Goal: Information Seeking & Learning: Check status

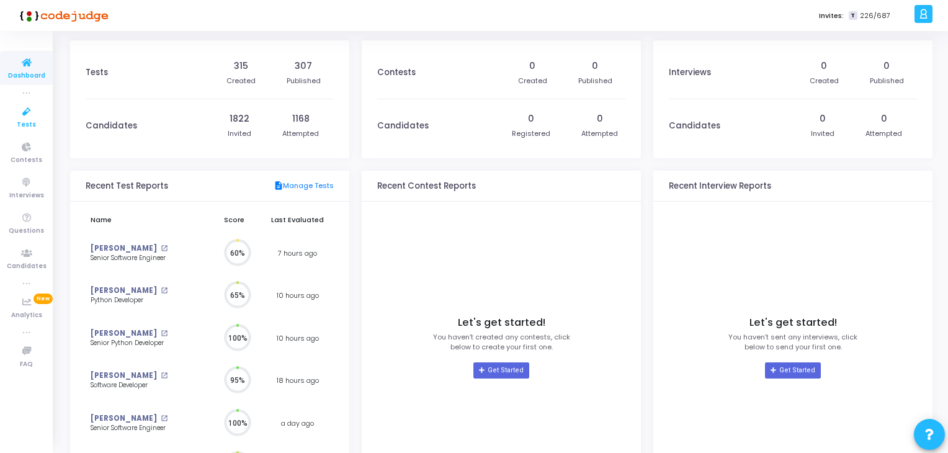
click at [30, 121] on span "Tests" at bounding box center [26, 125] width 19 height 11
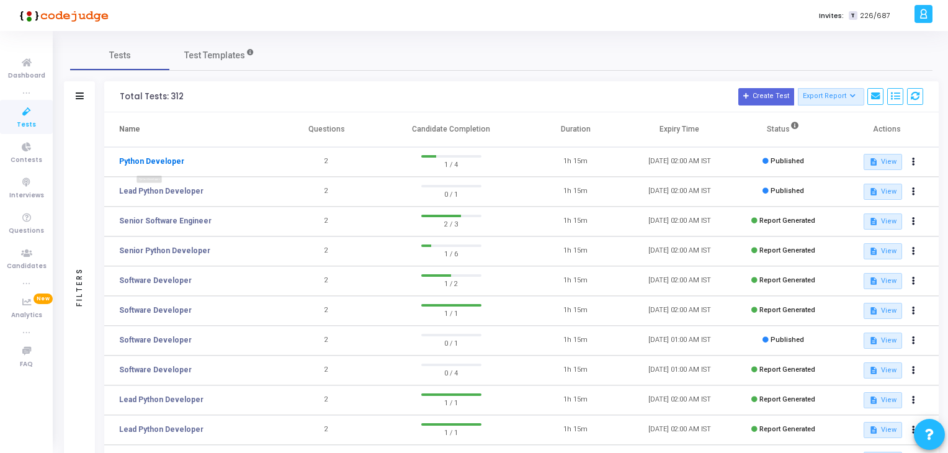
click at [145, 164] on link "Python Developer" at bounding box center [151, 161] width 65 height 11
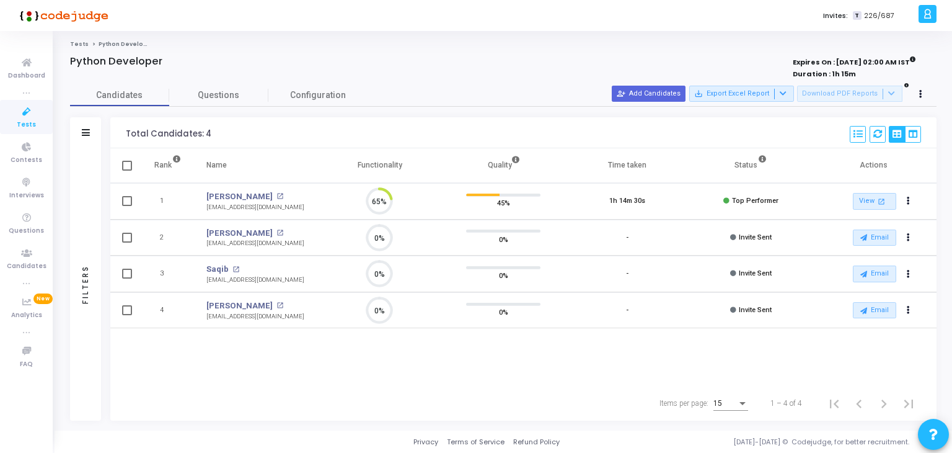
scroll to position [25, 32]
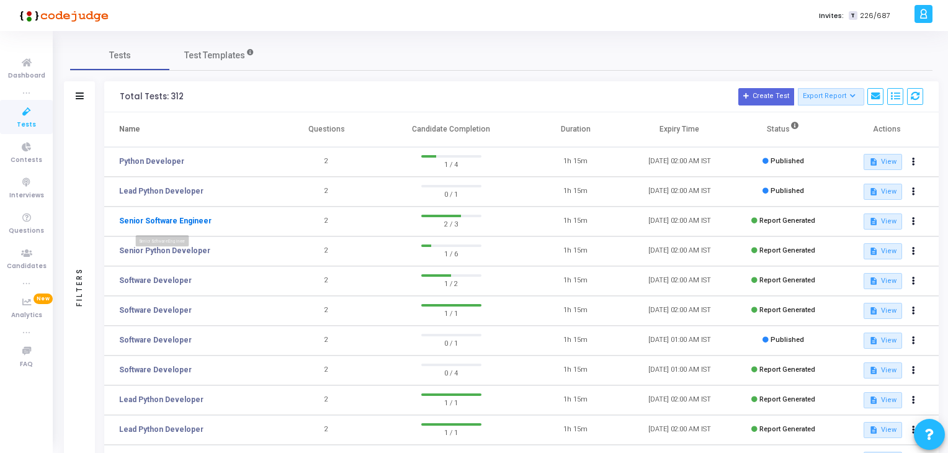
click at [184, 223] on link "Senior Software Engineer" at bounding box center [165, 220] width 92 height 11
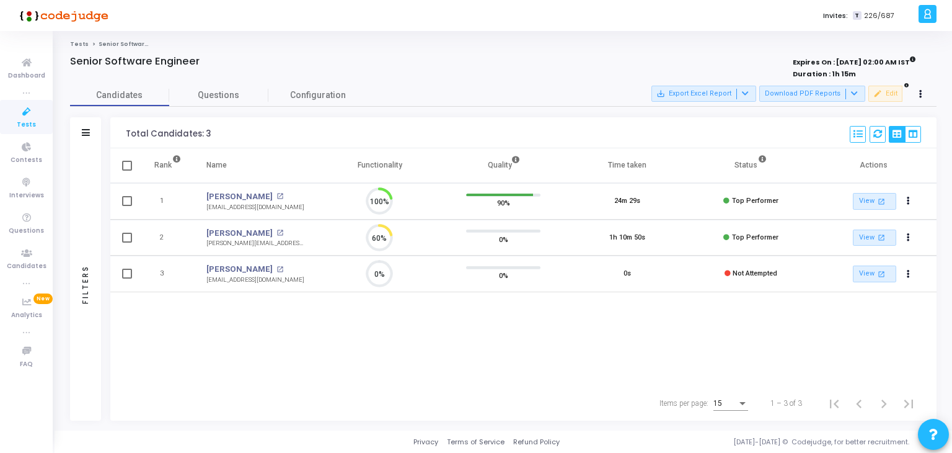
scroll to position [25, 32]
click at [214, 231] on link "[PERSON_NAME]" at bounding box center [239, 233] width 66 height 12
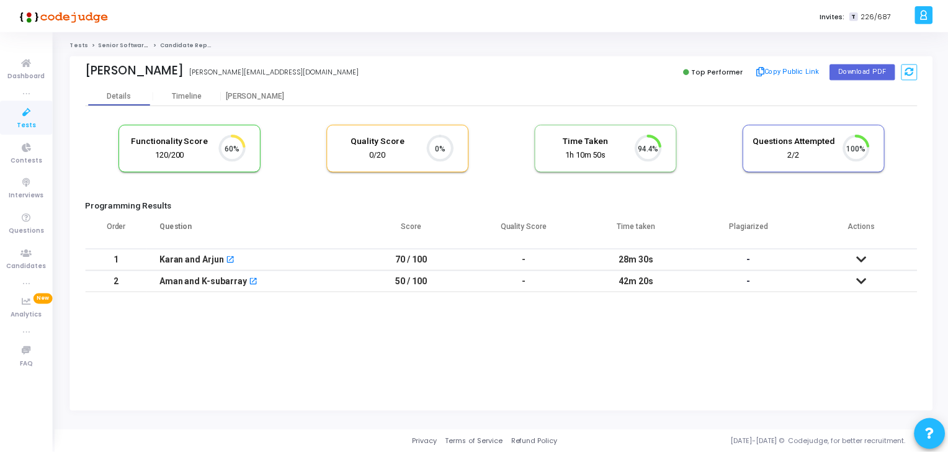
scroll to position [25, 32]
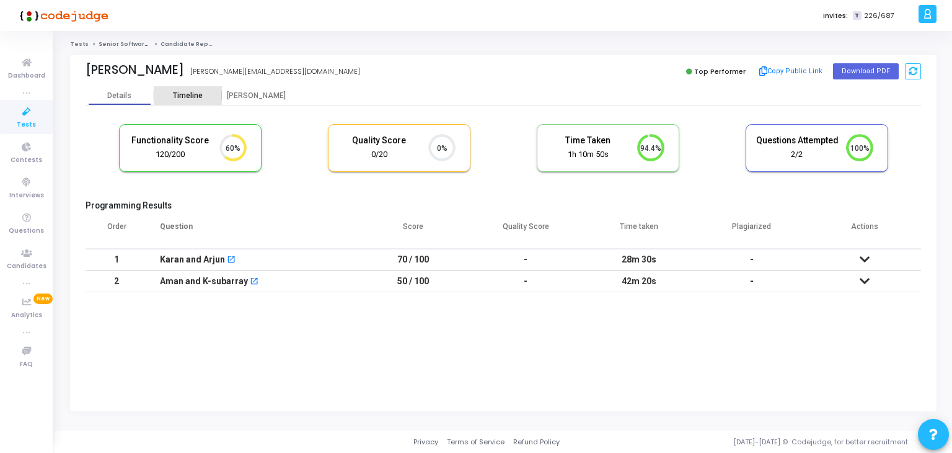
click at [193, 94] on div "Timeline" at bounding box center [188, 95] width 30 height 9
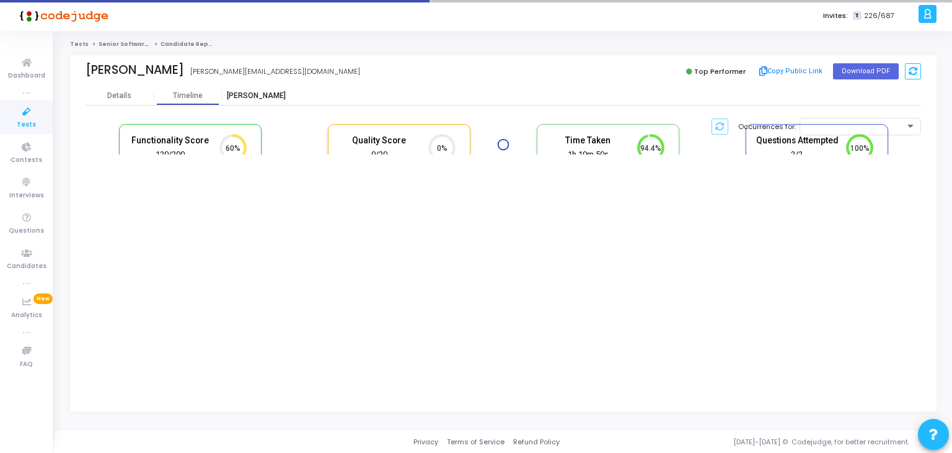
click at [251, 94] on div "[PERSON_NAME]" at bounding box center [256, 95] width 68 height 9
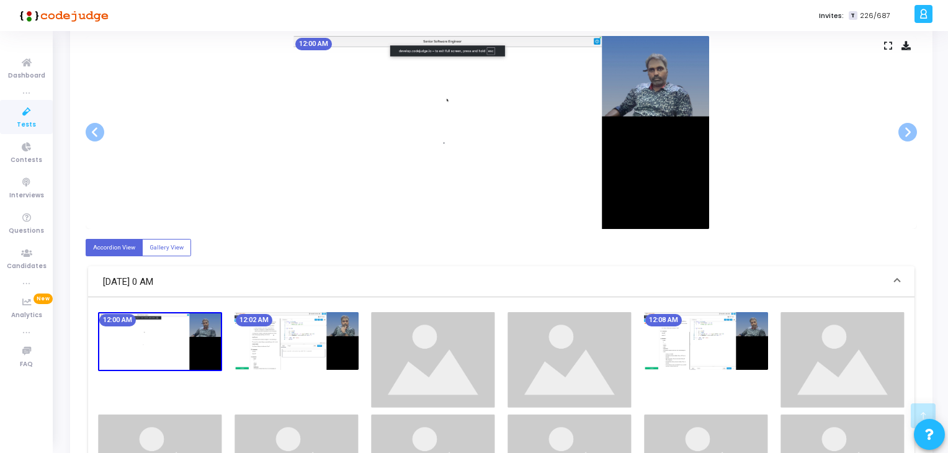
scroll to position [248, 0]
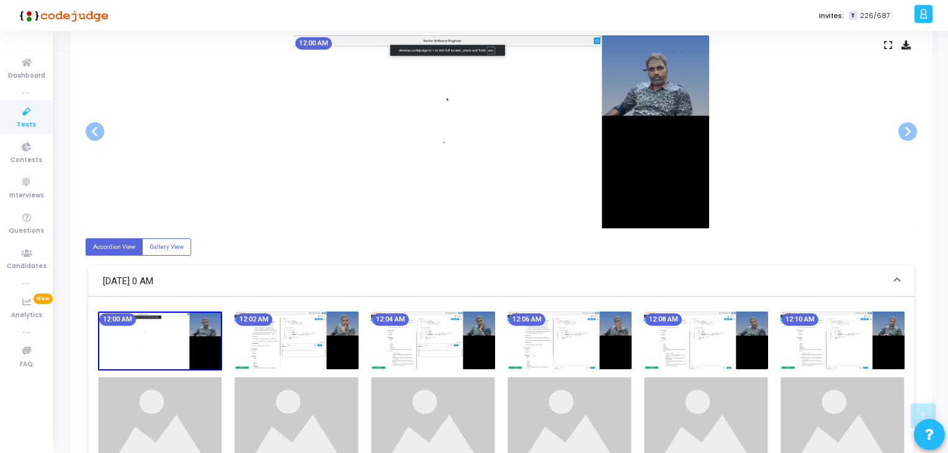
click at [349, 330] on img at bounding box center [296, 340] width 124 height 58
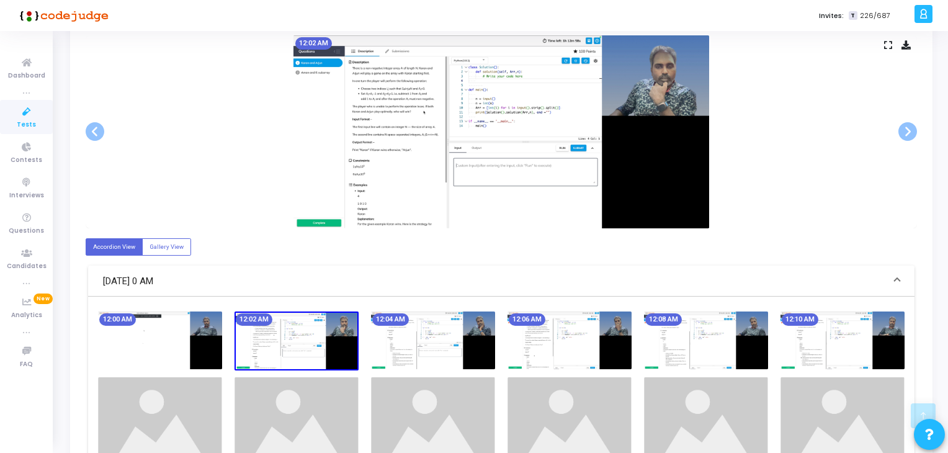
click at [438, 328] on img at bounding box center [433, 340] width 124 height 58
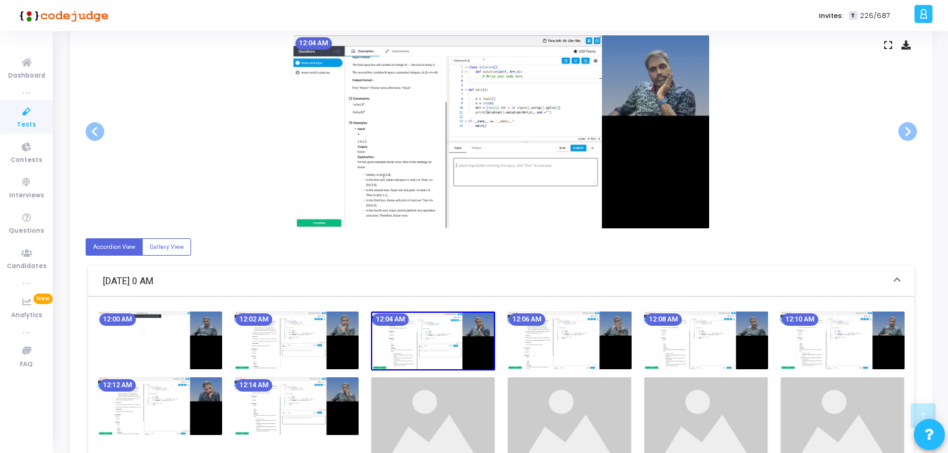
click at [528, 329] on img at bounding box center [569, 340] width 124 height 58
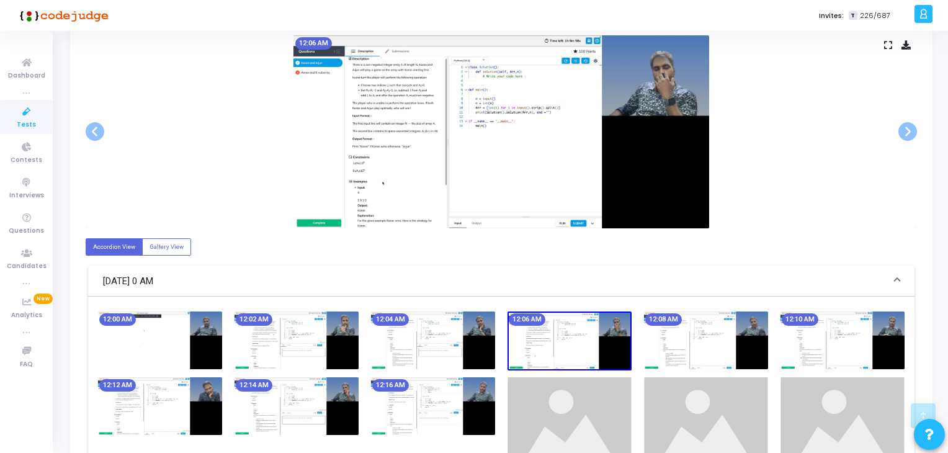
click at [615, 340] on img at bounding box center [569, 340] width 124 height 59
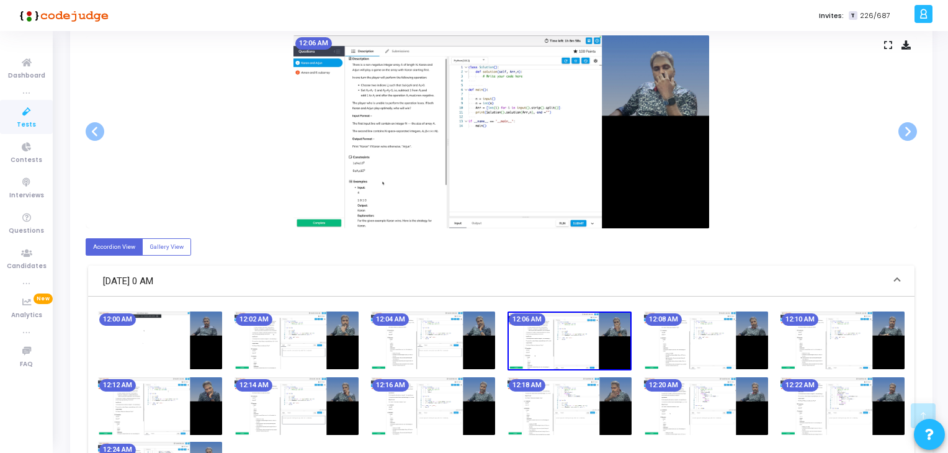
click at [690, 342] on img at bounding box center [706, 340] width 124 height 58
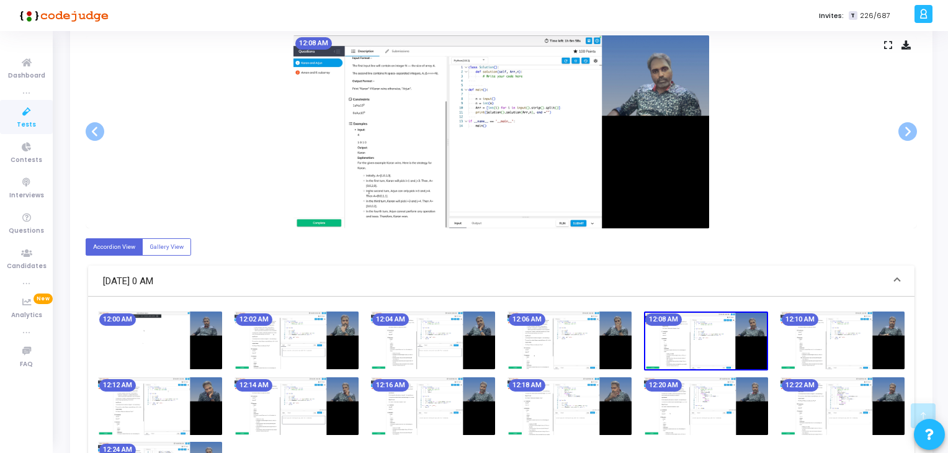
click at [754, 345] on img at bounding box center [706, 340] width 124 height 59
drag, startPoint x: 719, startPoint y: 397, endPoint x: 652, endPoint y: 418, distance: 70.2
click at [719, 397] on img at bounding box center [706, 406] width 124 height 58
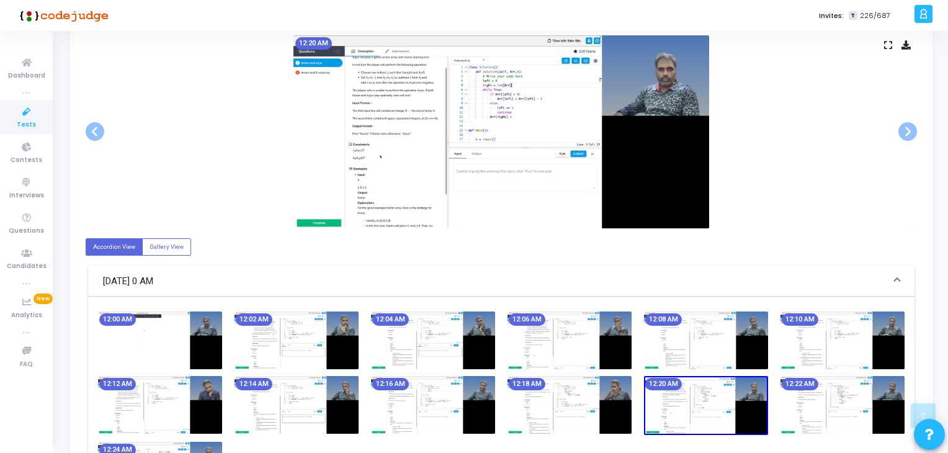
click at [595, 424] on img at bounding box center [569, 405] width 124 height 58
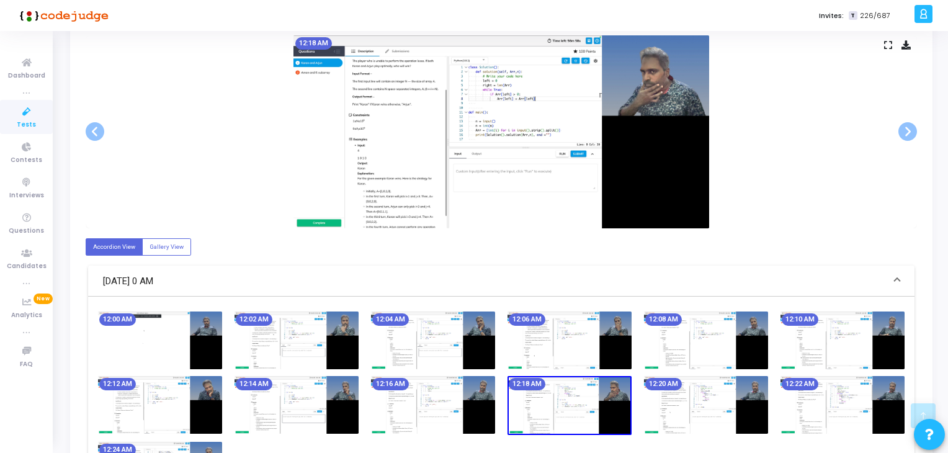
click at [476, 411] on img at bounding box center [433, 405] width 124 height 58
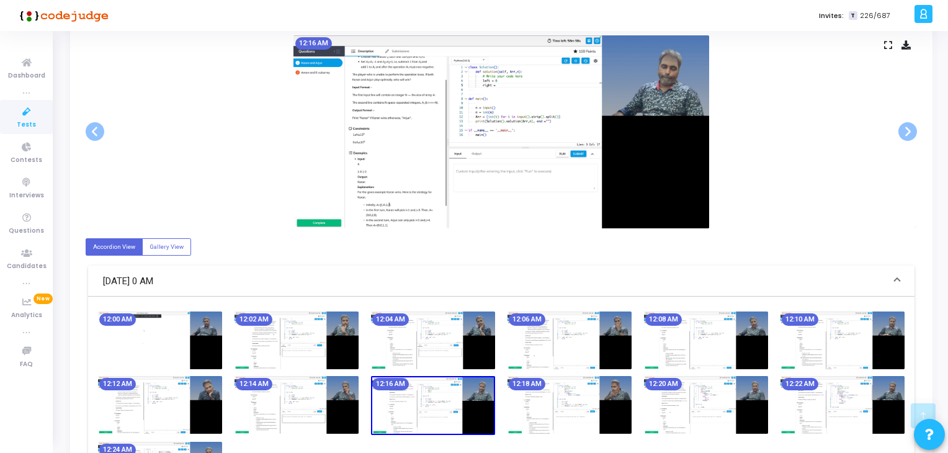
click at [402, 414] on img at bounding box center [433, 405] width 124 height 59
drag, startPoint x: 326, startPoint y: 421, endPoint x: 316, endPoint y: 422, distance: 10.0
click at [325, 422] on img at bounding box center [296, 405] width 124 height 58
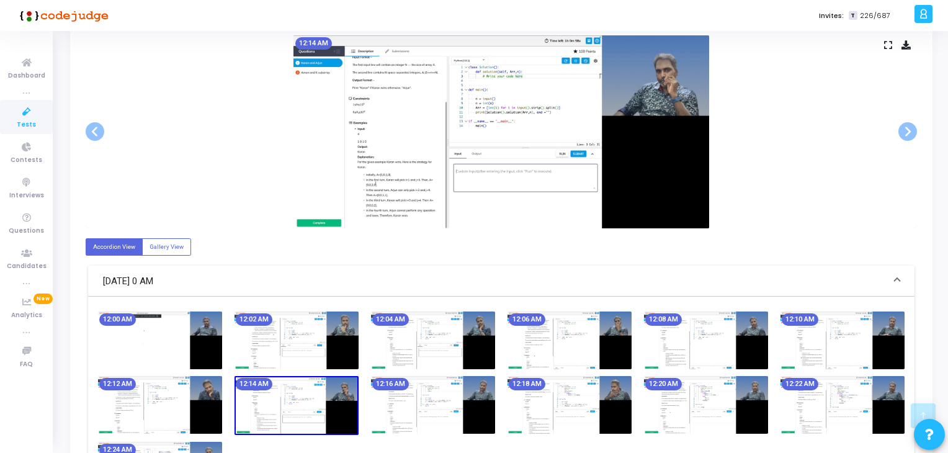
click at [250, 422] on img at bounding box center [296, 405] width 124 height 59
click at [205, 422] on img at bounding box center [160, 405] width 124 height 58
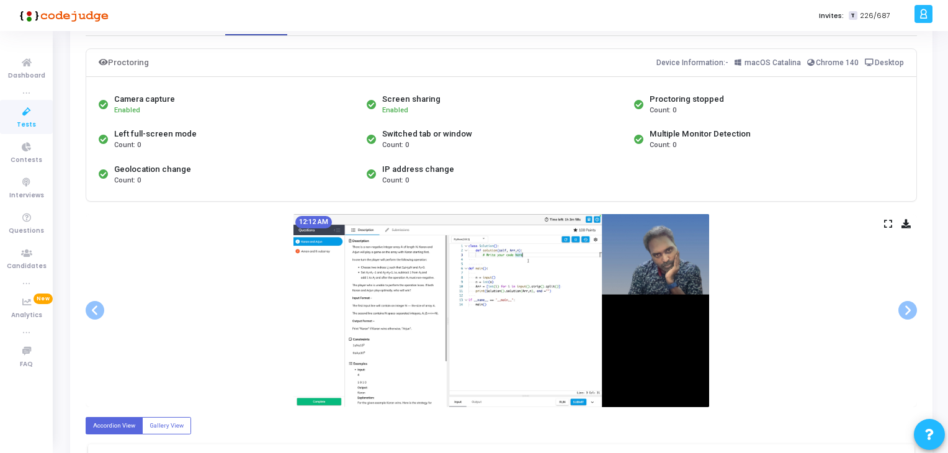
scroll to position [62, 0]
